Goal: Information Seeking & Learning: Check status

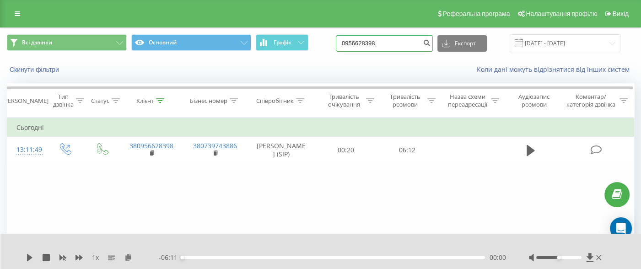
drag, startPoint x: 359, startPoint y: 46, endPoint x: 323, endPoint y: 46, distance: 36.1
click at [322, 47] on div "Всі дзвінки Основний Графік 0956628398 Експорт .csv .xls .xlsx 20.05.2025 - 20.…" at bounding box center [320, 43] width 627 height 18
paste input "39114647"
type input "0939114647"
click at [430, 42] on icon "submit" at bounding box center [427, 41] width 8 height 5
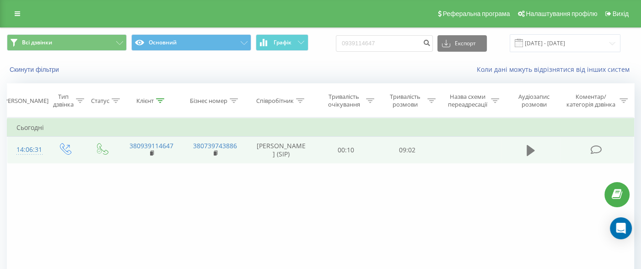
click at [525, 149] on button at bounding box center [531, 151] width 14 height 14
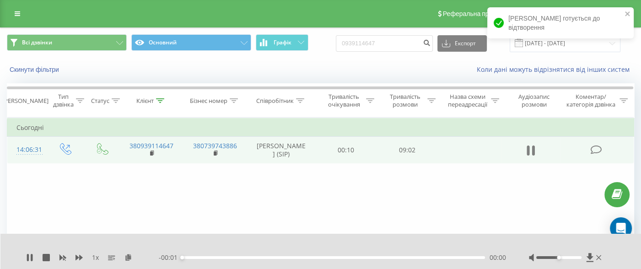
click at [530, 151] on icon at bounding box center [530, 150] width 8 height 13
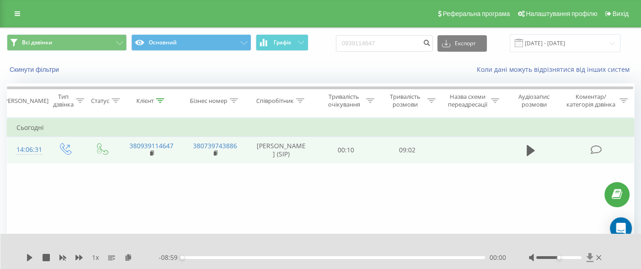
click at [588, 255] on icon at bounding box center [590, 257] width 8 height 9
drag, startPoint x: 365, startPoint y: 43, endPoint x: 329, endPoint y: 45, distance: 35.7
click at [322, 46] on div "Всі дзвінки Основний Графік 0939114647 Експорт .csv .xls .xlsx 20.05.2025 - 20.…" at bounding box center [320, 43] width 627 height 18
paste input "734659575"
type input "0734659575"
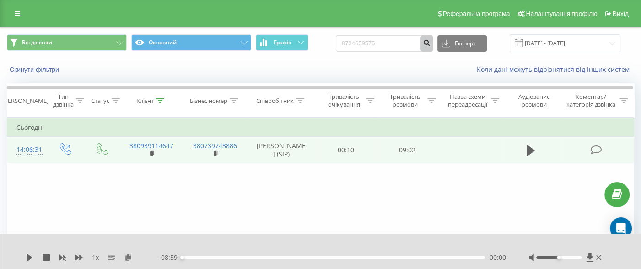
click at [430, 43] on icon "submit" at bounding box center [427, 41] width 8 height 5
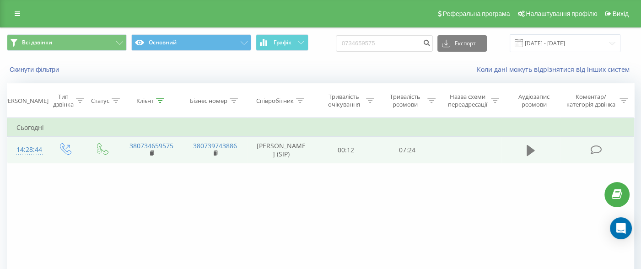
click at [530, 149] on icon at bounding box center [530, 150] width 8 height 11
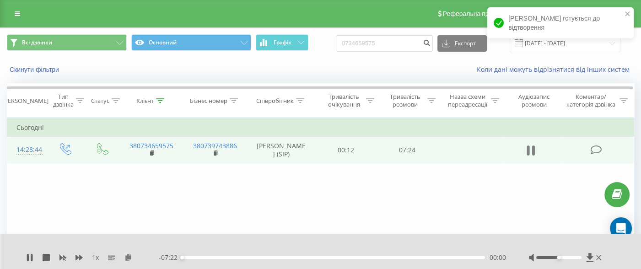
click at [530, 149] on icon at bounding box center [530, 150] width 8 height 13
click at [590, 259] on icon at bounding box center [590, 257] width 8 height 9
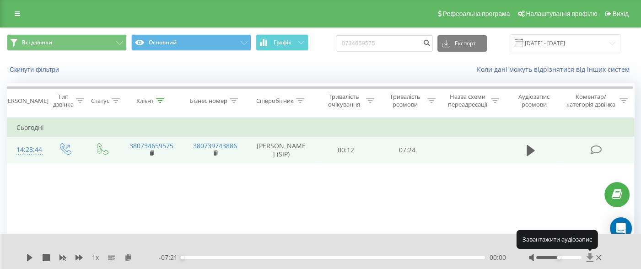
click at [587, 258] on icon at bounding box center [590, 257] width 8 height 9
click at [589, 259] on icon at bounding box center [590, 257] width 8 height 9
click at [588, 256] on icon at bounding box center [589, 257] width 7 height 9
click at [591, 251] on div "1 x - 07:21 00:00 00:00" at bounding box center [320, 251] width 641 height 35
click at [590, 255] on icon at bounding box center [589, 257] width 7 height 9
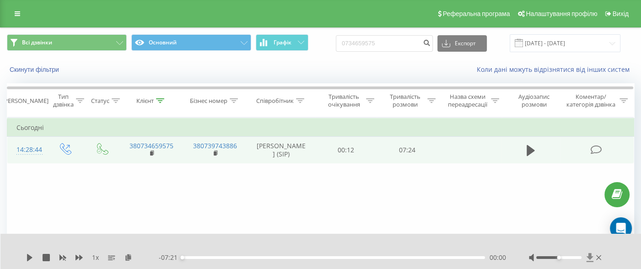
click at [590, 254] on icon at bounding box center [589, 257] width 7 height 9
click at [524, 155] on button at bounding box center [531, 151] width 14 height 14
click at [528, 152] on icon at bounding box center [528, 150] width 3 height 10
click at [588, 257] on icon at bounding box center [589, 257] width 7 height 9
click at [589, 256] on icon at bounding box center [589, 257] width 7 height 9
